Goal: Transaction & Acquisition: Obtain resource

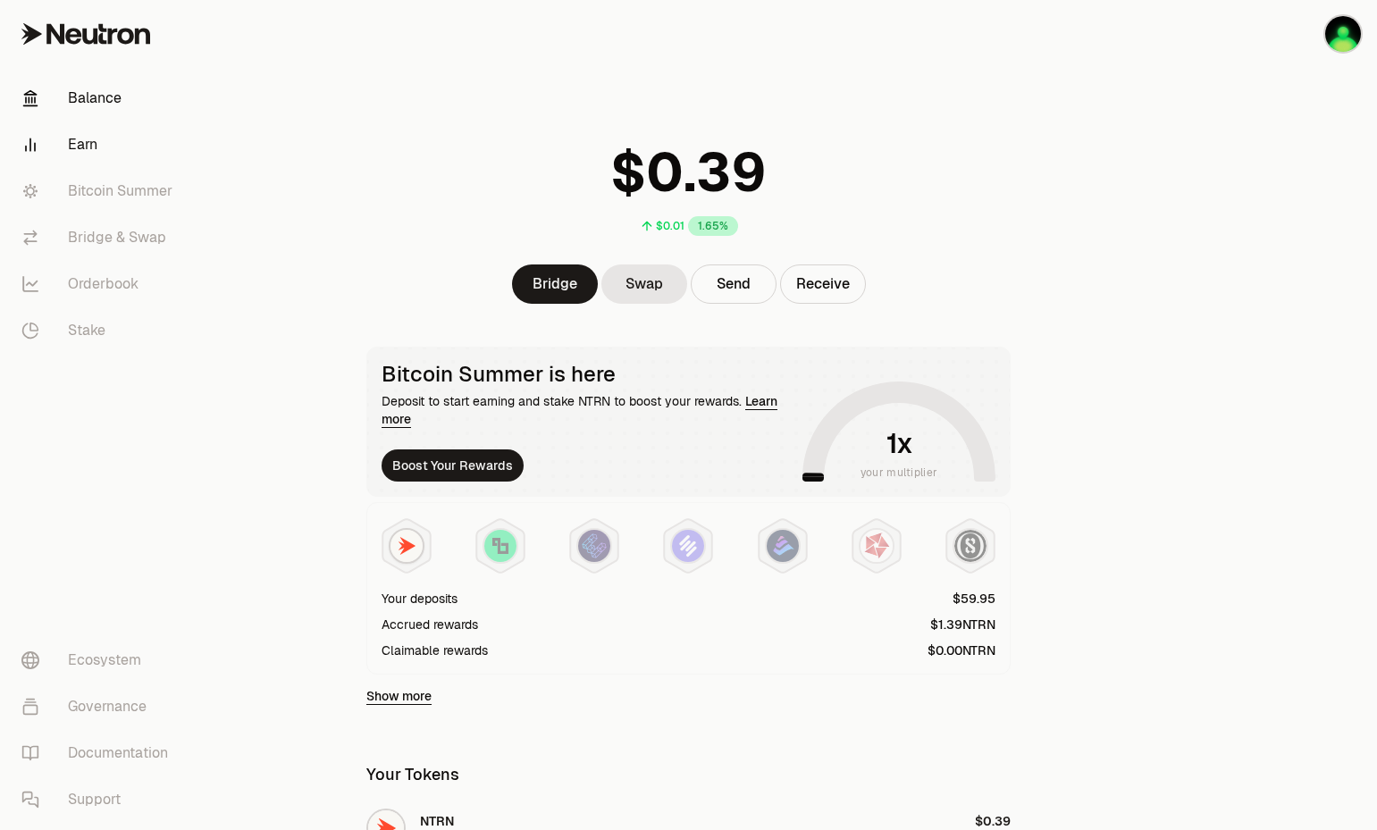
click at [98, 148] on link "Earn" at bounding box center [100, 145] width 186 height 46
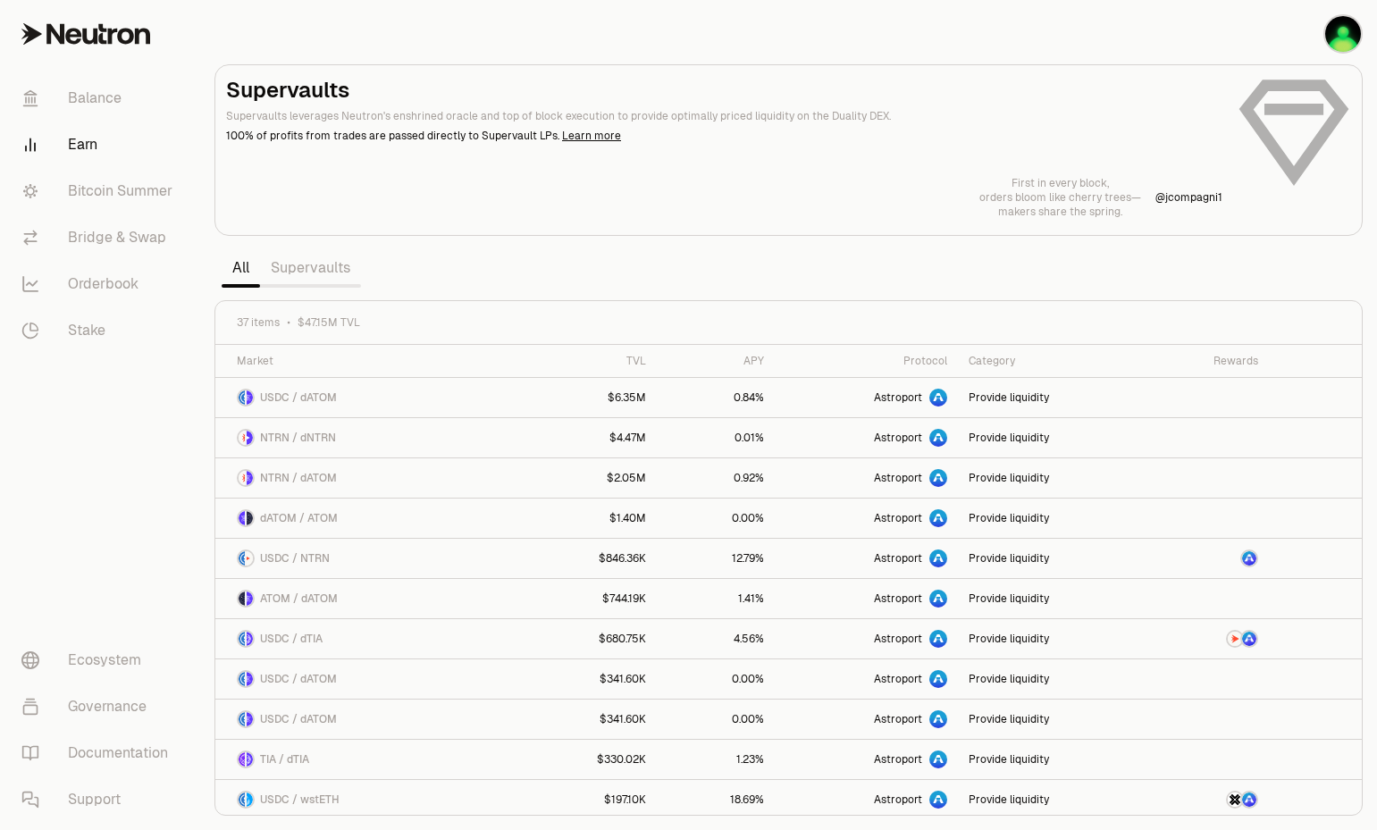
click at [317, 269] on link "Supervaults" at bounding box center [310, 268] width 101 height 36
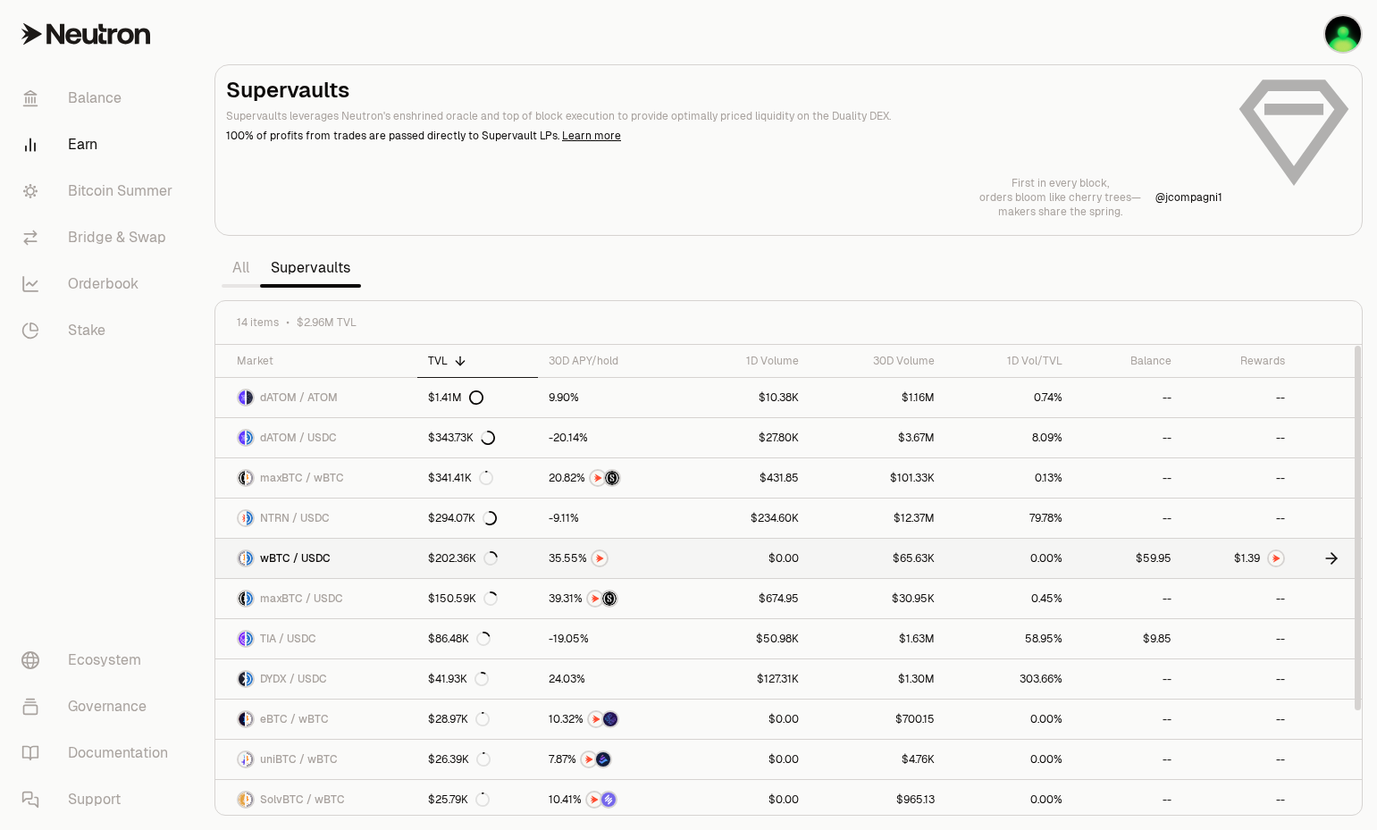
click at [1276, 558] on img at bounding box center [1276, 558] width 14 height 14
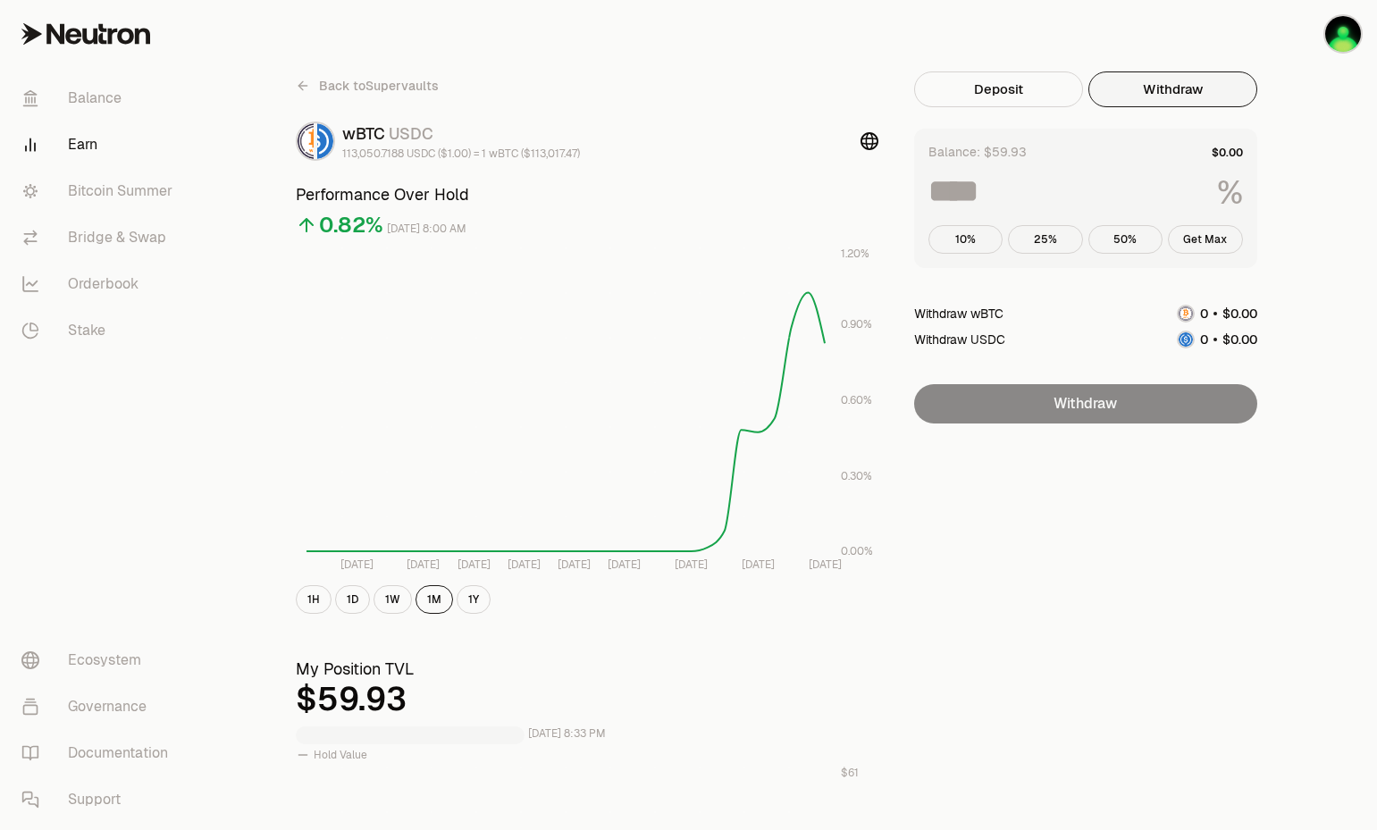
click at [1150, 87] on button "Withdraw" at bounding box center [1172, 89] width 169 height 36
click at [1210, 229] on button "Get Max" at bounding box center [1205, 239] width 75 height 29
type input "***"
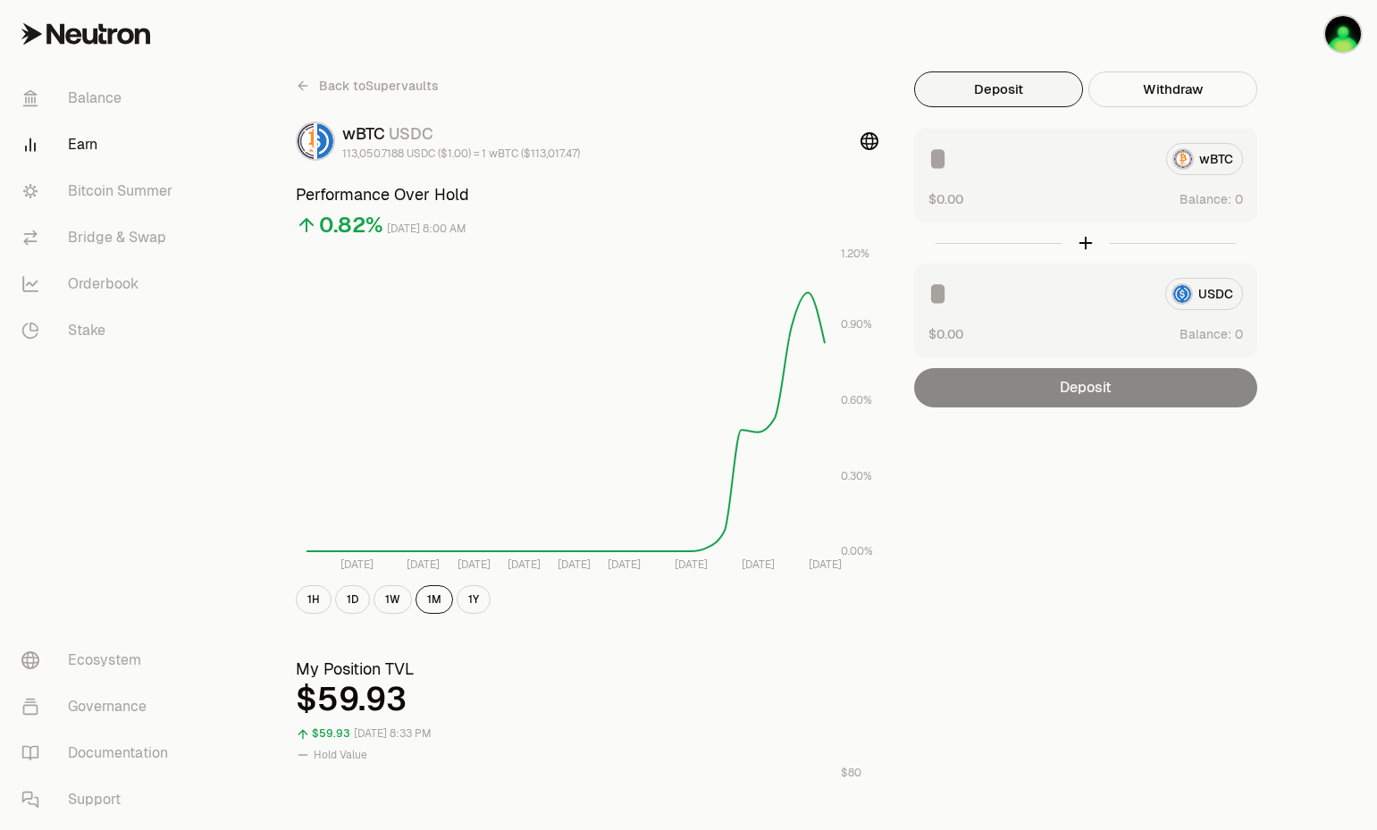
click at [955, 93] on button "Deposit" at bounding box center [998, 89] width 169 height 36
click at [129, 274] on link "Orderbook" at bounding box center [100, 284] width 186 height 46
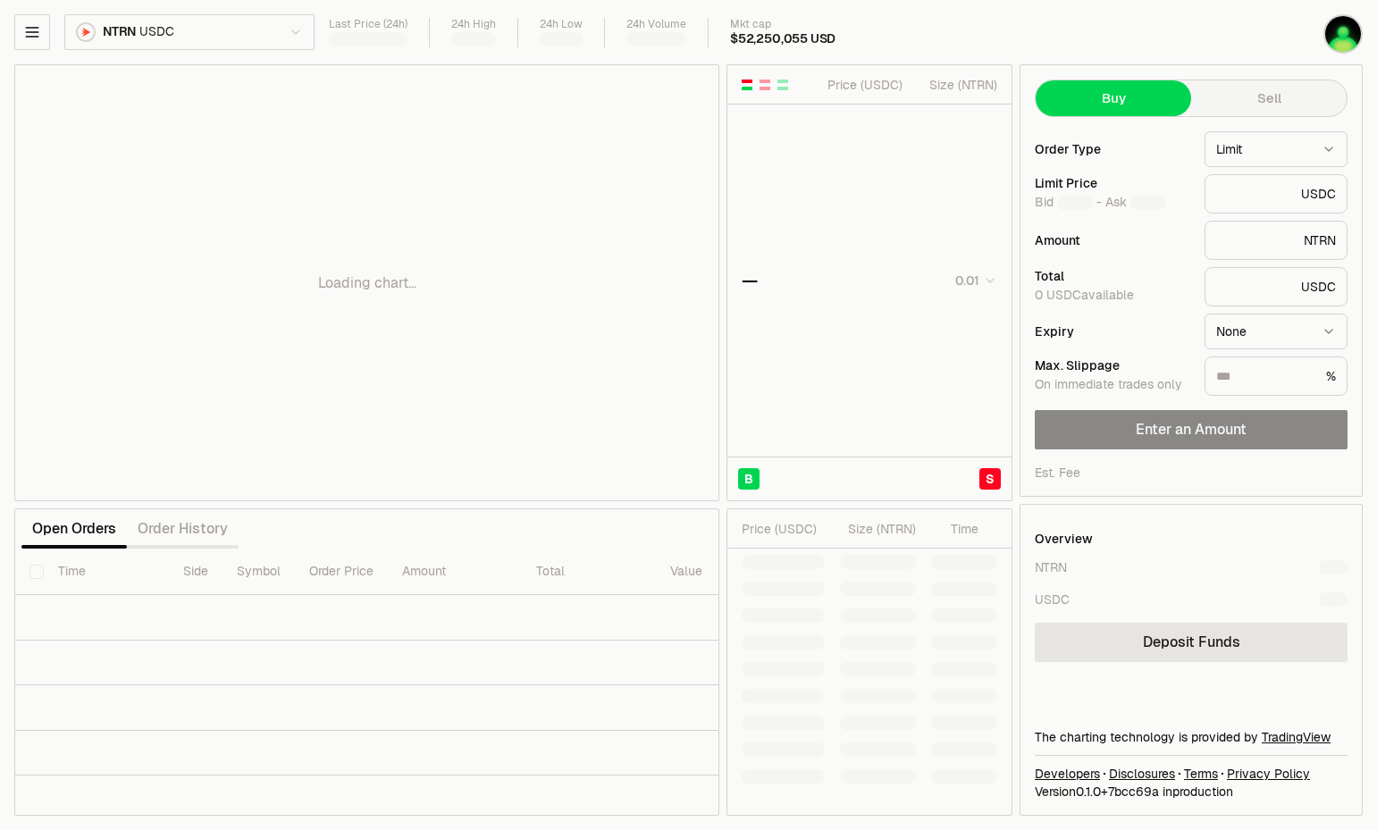
type input "********"
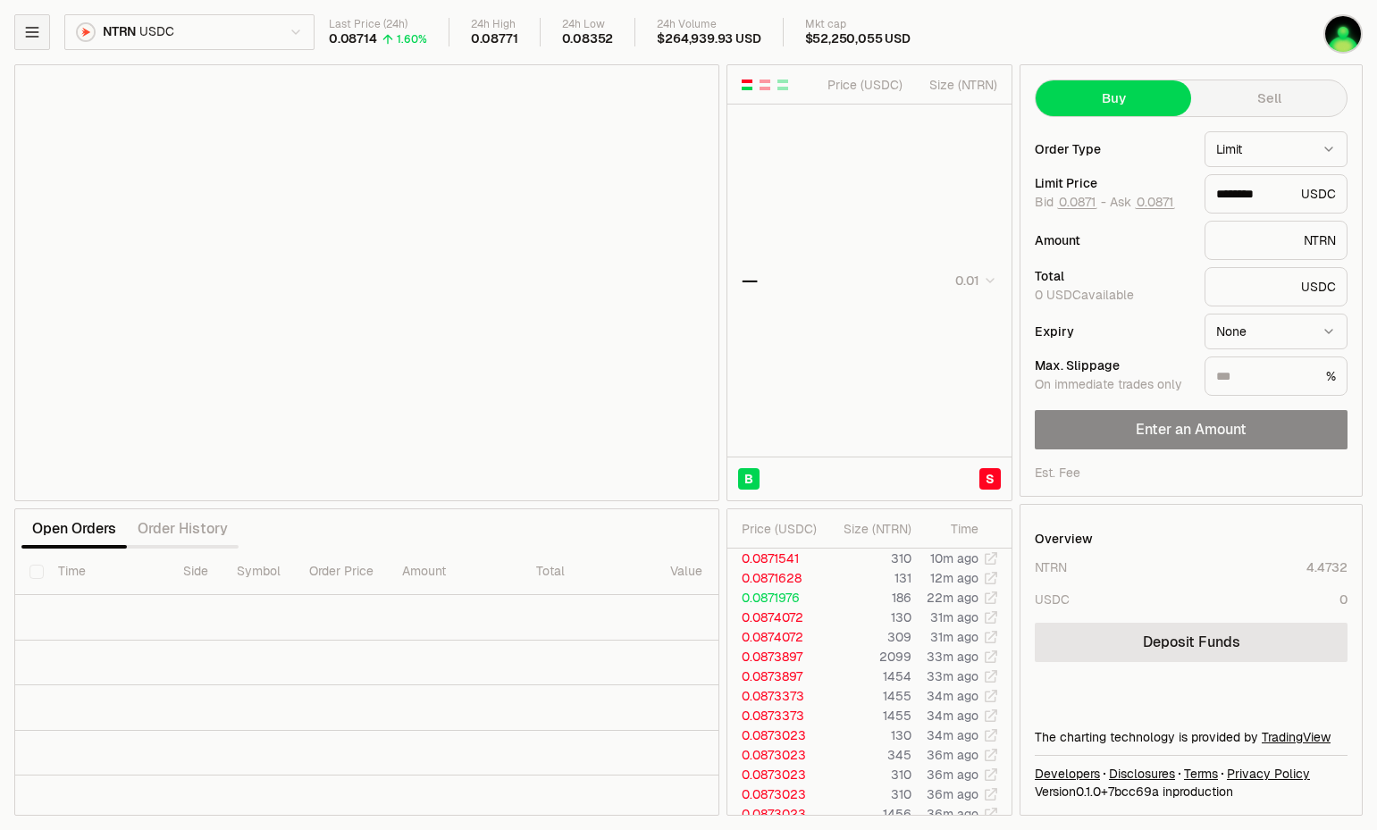
click at [24, 30] on icon "button" at bounding box center [32, 32] width 18 height 18
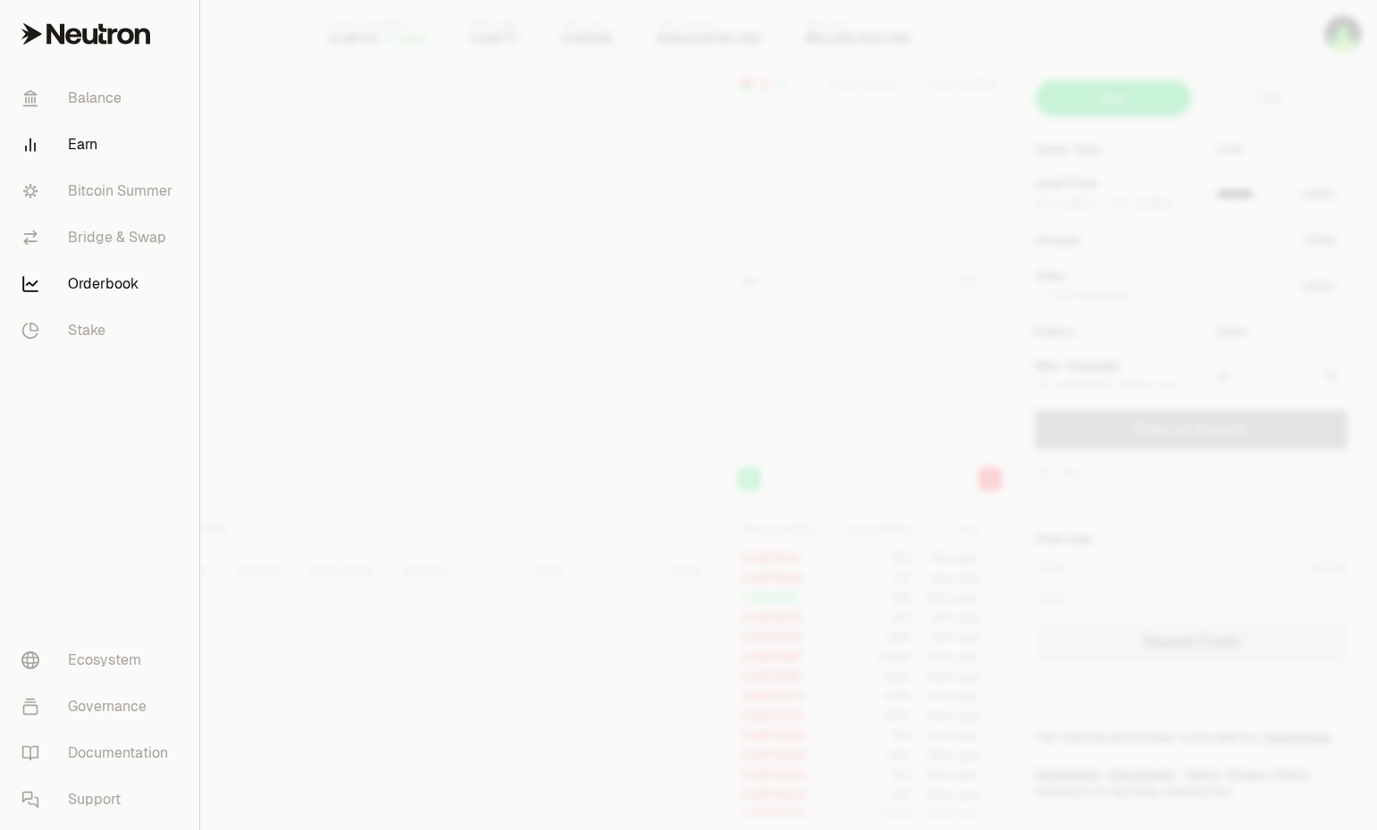
click at [115, 154] on link "Earn" at bounding box center [99, 145] width 185 height 46
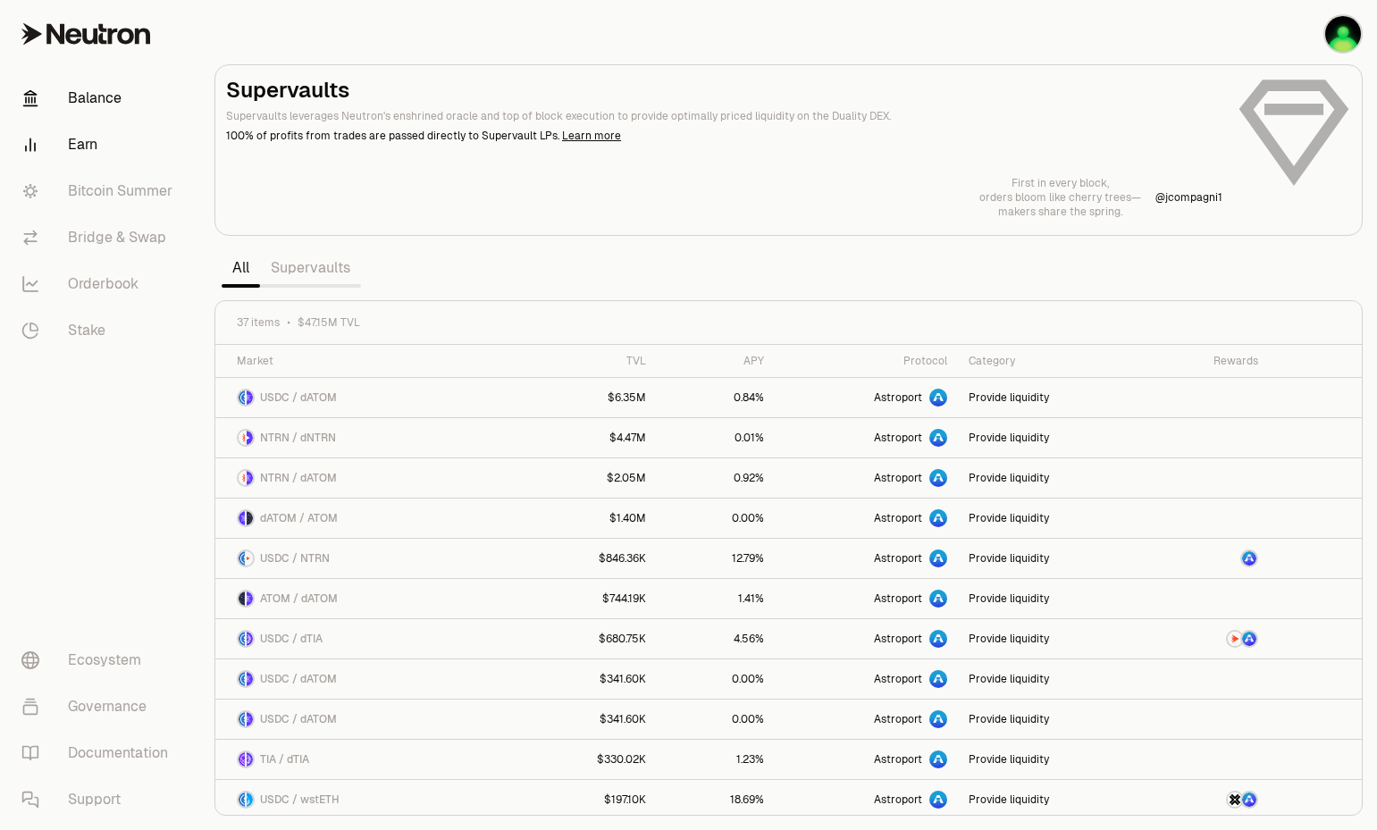
click at [111, 96] on link "Balance" at bounding box center [100, 98] width 186 height 46
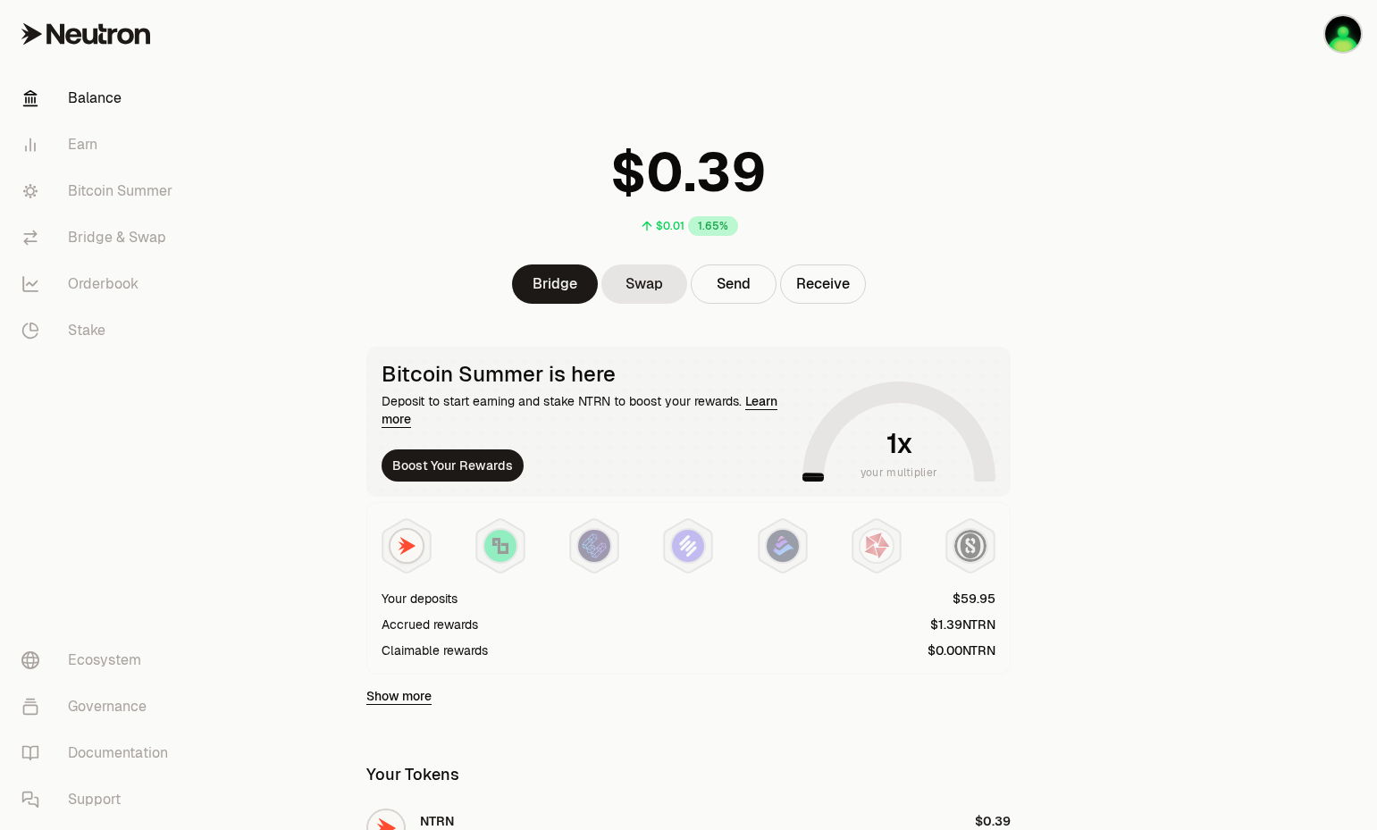
scroll to position [329, 0]
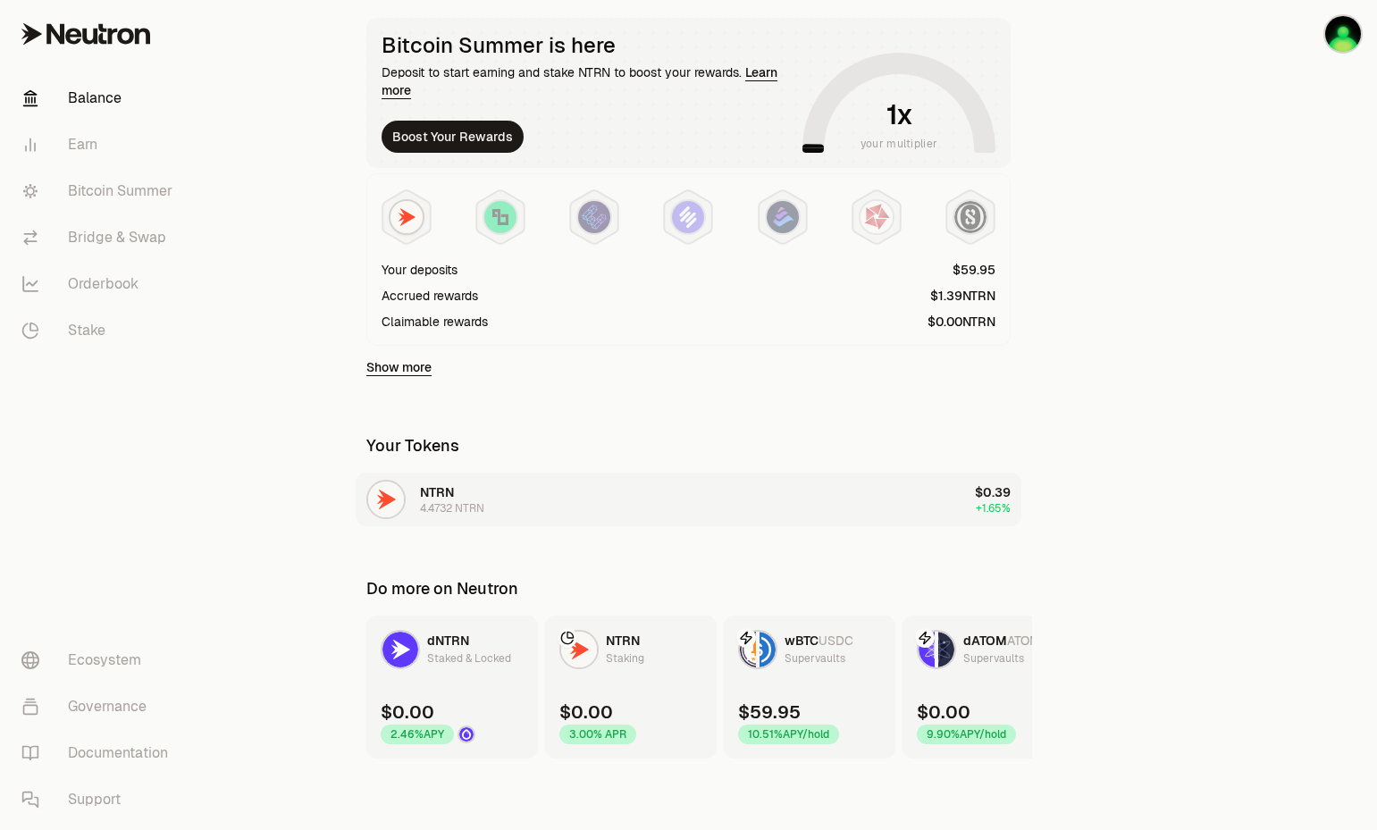
click at [595, 515] on button "NTRN 4.4732 NTRN $0.39 +1.65%" at bounding box center [689, 500] width 666 height 54
click at [478, 330] on div "Claimable rewards" at bounding box center [435, 322] width 106 height 18
